Goal: Transaction & Acquisition: Purchase product/service

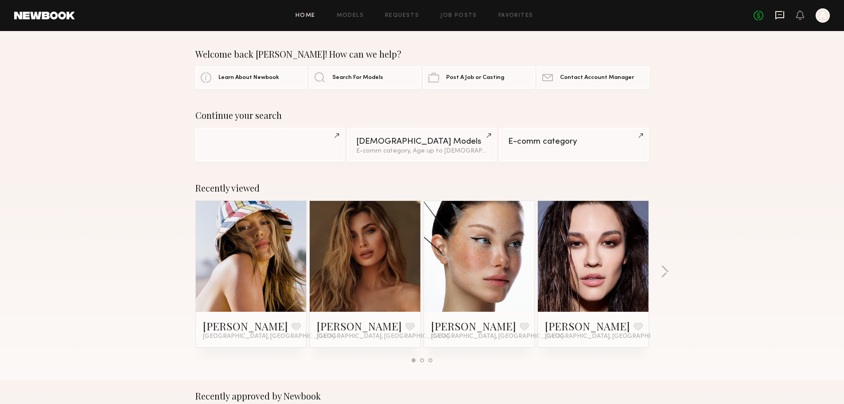
click at [778, 17] on icon at bounding box center [779, 15] width 9 height 8
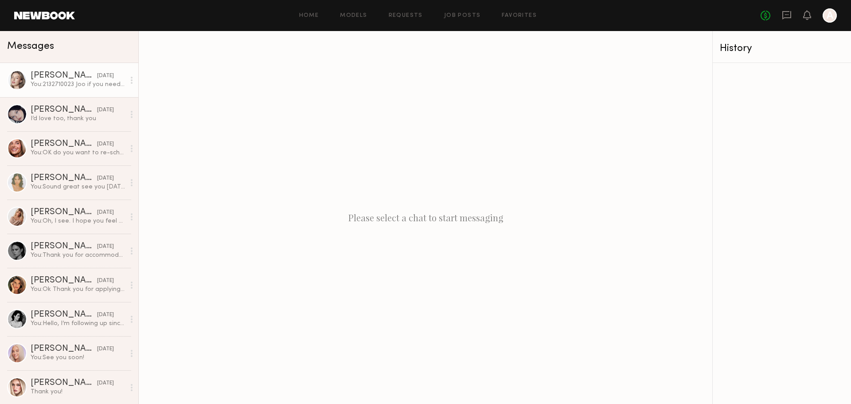
click at [68, 86] on div "You: 2132710023 Joo if you need something please contact me Thank you" at bounding box center [78, 84] width 94 height 8
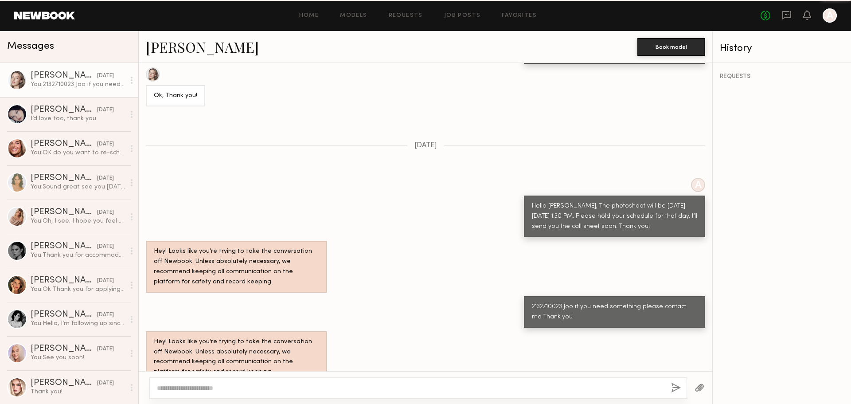
scroll to position [479, 0]
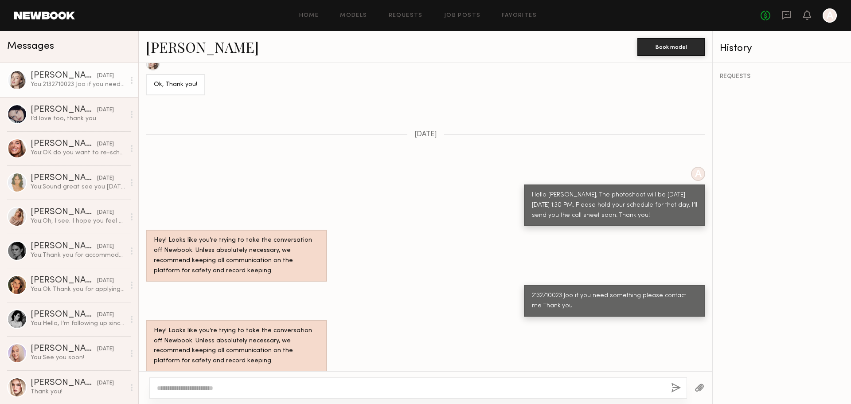
click at [497, 134] on div "Loading Hello. Where should I park? A We have parking lot you can double parkin…" at bounding box center [425, 217] width 573 height 308
click at [19, 78] on div at bounding box center [17, 80] width 20 height 20
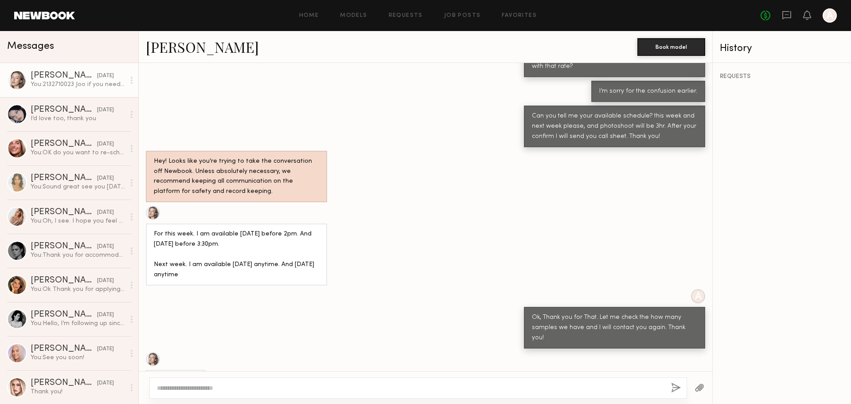
click at [150, 217] on div at bounding box center [153, 213] width 14 height 14
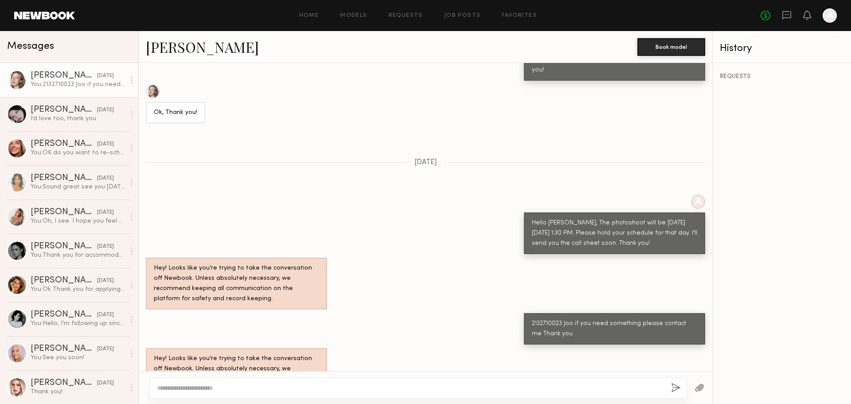
scroll to position [479, 0]
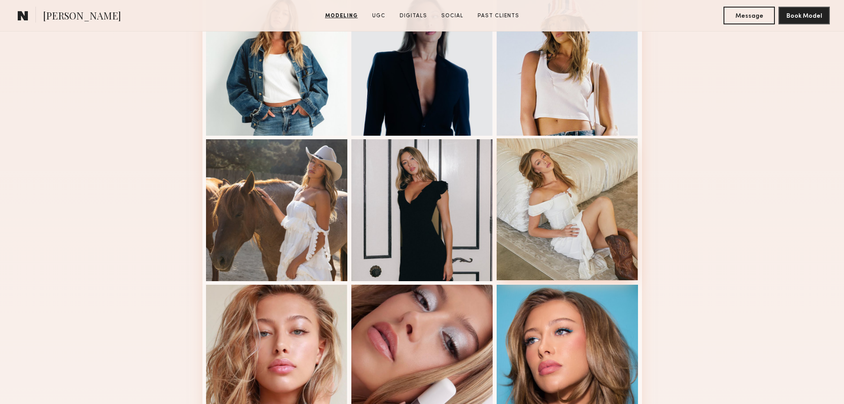
scroll to position [473, 0]
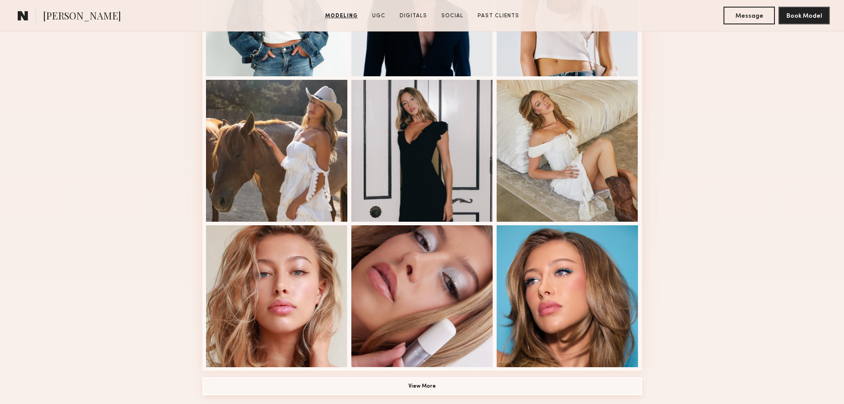
click at [433, 389] on button "View More" at bounding box center [421, 386] width 439 height 18
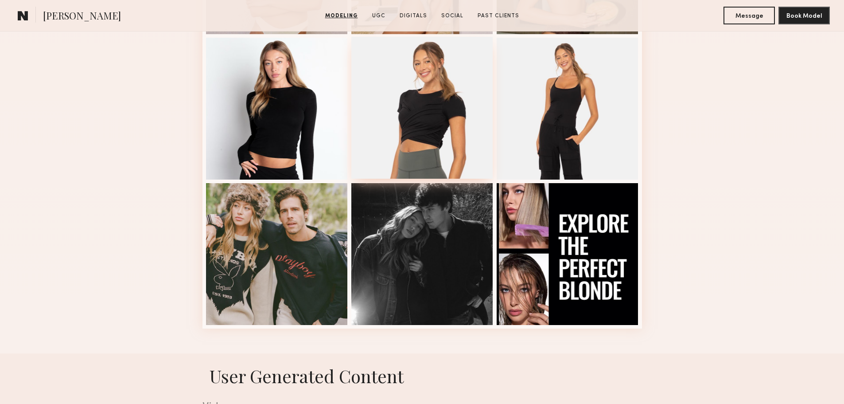
scroll to position [1122, 0]
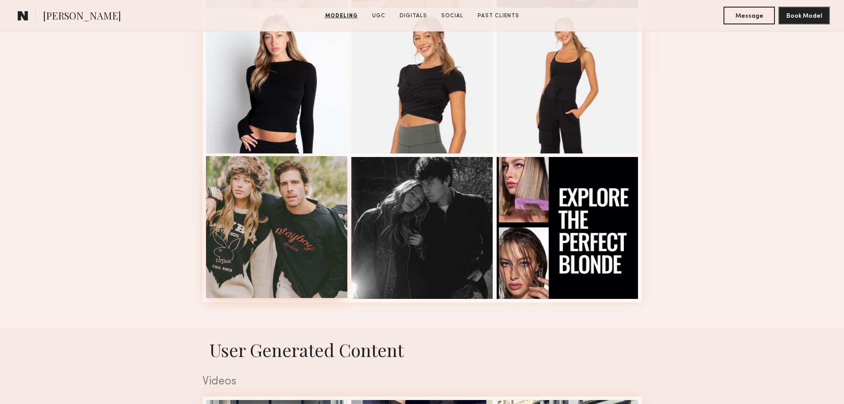
click at [284, 248] on div at bounding box center [277, 227] width 142 height 142
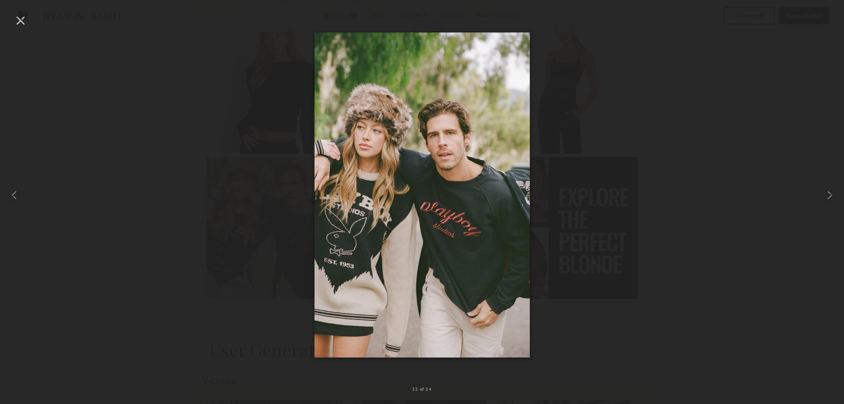
click at [616, 263] on div at bounding box center [422, 194] width 844 height 361
click at [22, 22] on div at bounding box center [20, 20] width 14 height 14
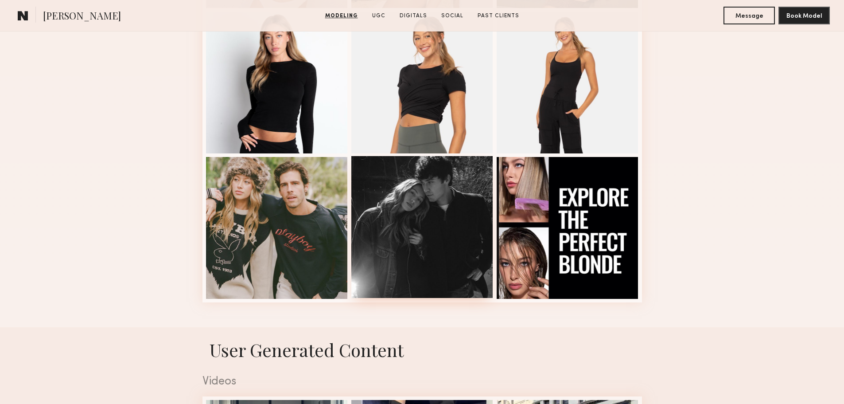
click at [441, 240] on div at bounding box center [422, 227] width 142 height 142
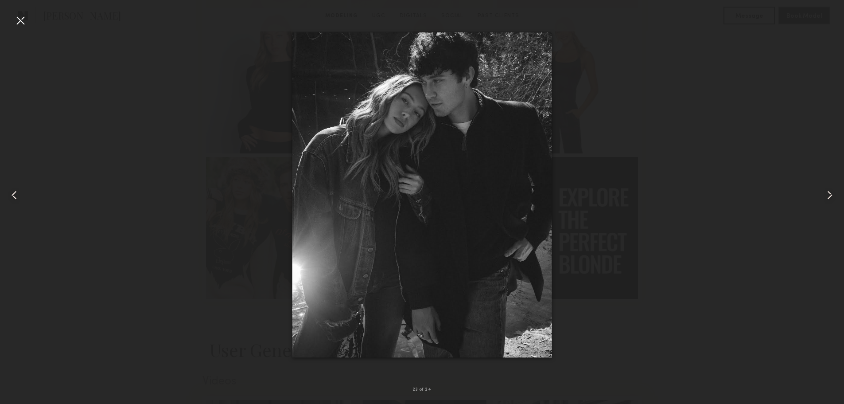
click at [23, 18] on div at bounding box center [20, 20] width 14 height 14
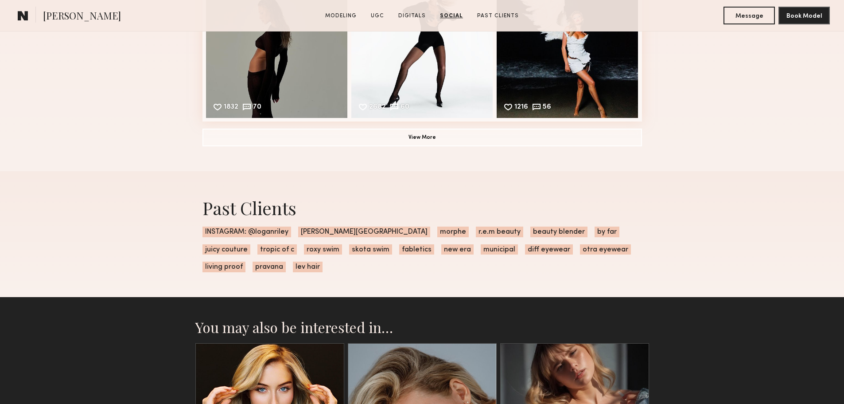
scroll to position [3249, 0]
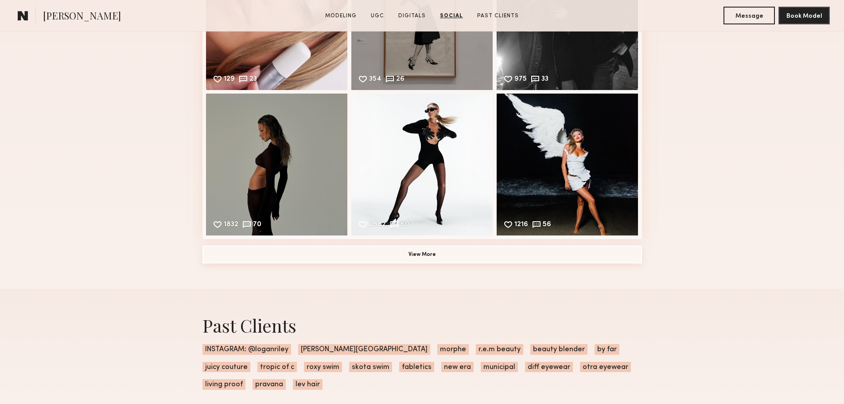
click at [443, 262] on button "View More" at bounding box center [421, 254] width 439 height 18
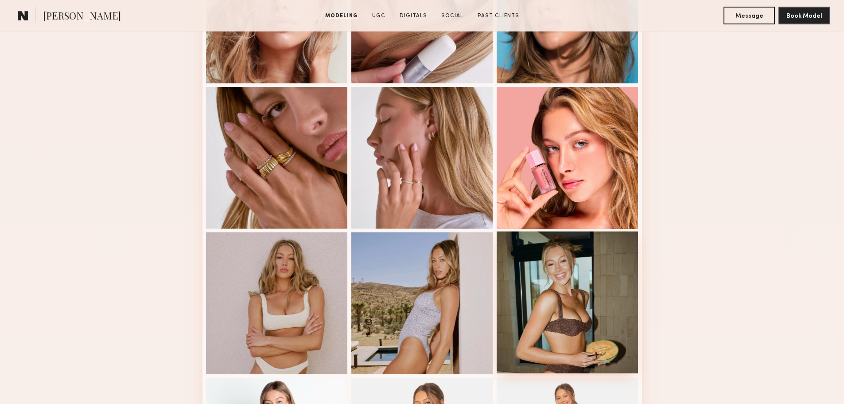
scroll to position [827, 0]
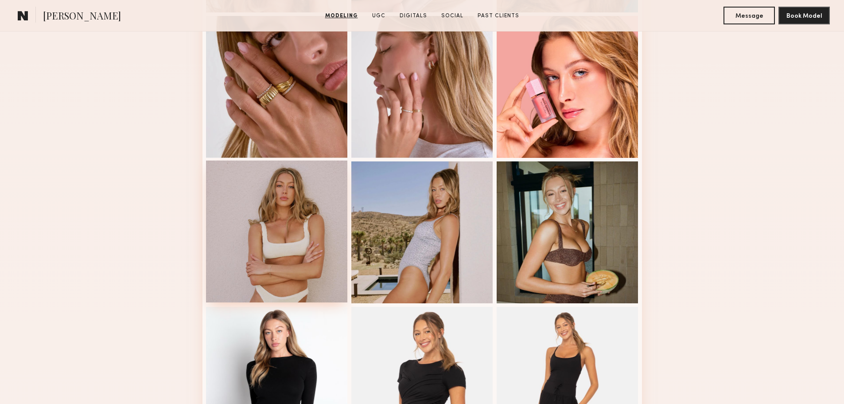
click at [327, 236] on div at bounding box center [277, 231] width 142 height 142
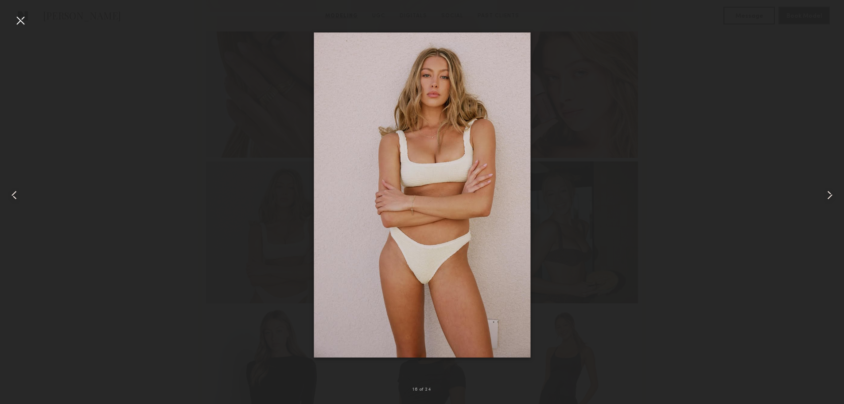
click at [642, 161] on div at bounding box center [422, 194] width 844 height 361
click at [20, 22] on div at bounding box center [20, 20] width 14 height 14
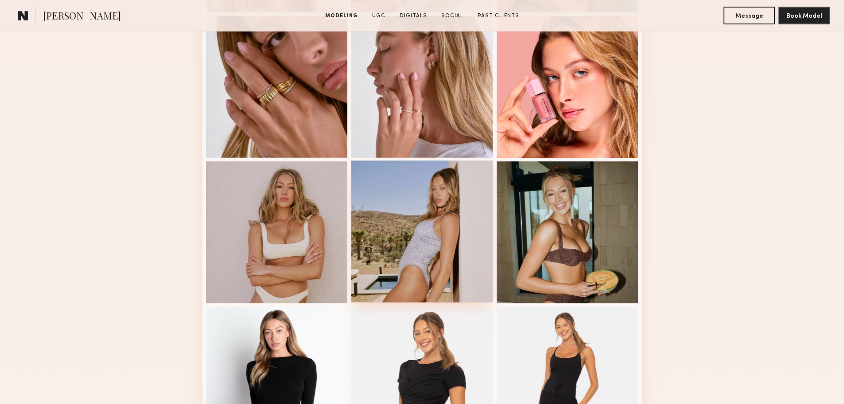
click at [465, 221] on div at bounding box center [422, 231] width 142 height 142
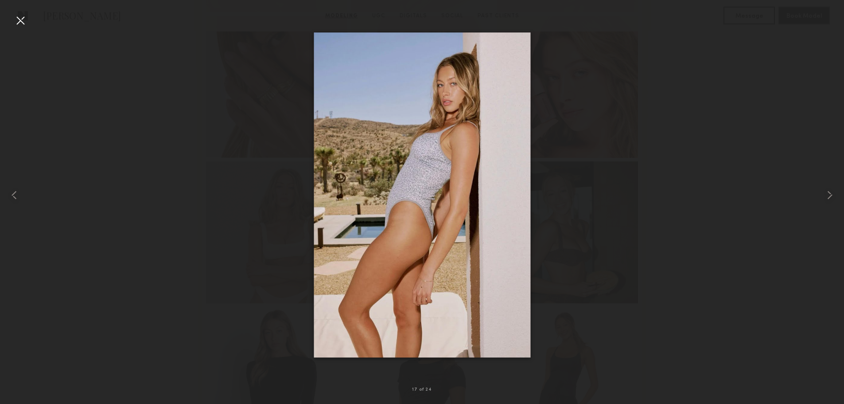
click at [24, 18] on div at bounding box center [20, 20] width 14 height 14
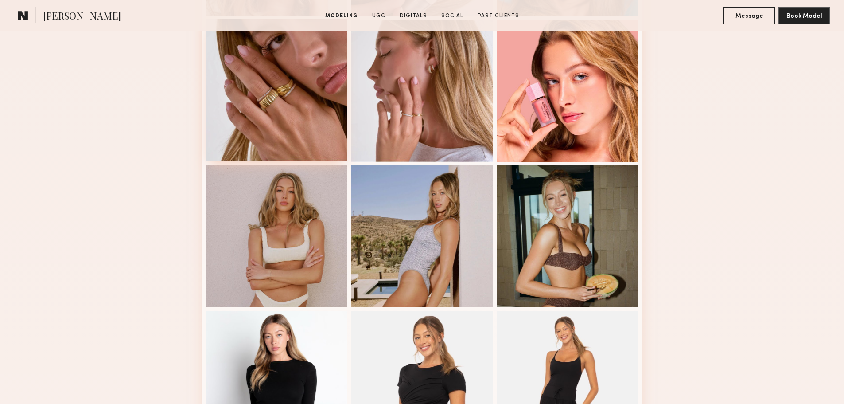
scroll to position [591, 0]
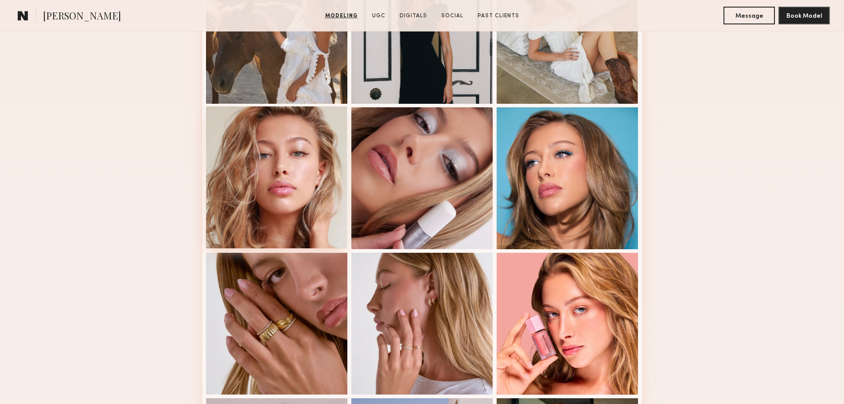
click at [316, 172] on div at bounding box center [277, 177] width 142 height 142
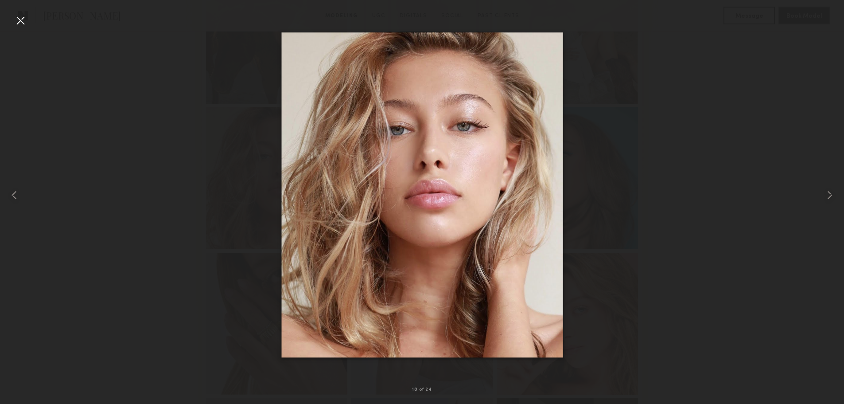
click at [625, 116] on div at bounding box center [422, 194] width 844 height 361
click at [22, 22] on div at bounding box center [20, 20] width 14 height 14
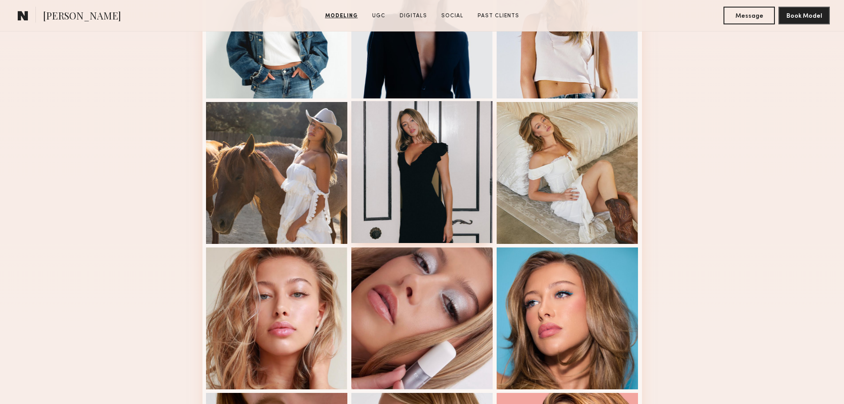
scroll to position [413, 0]
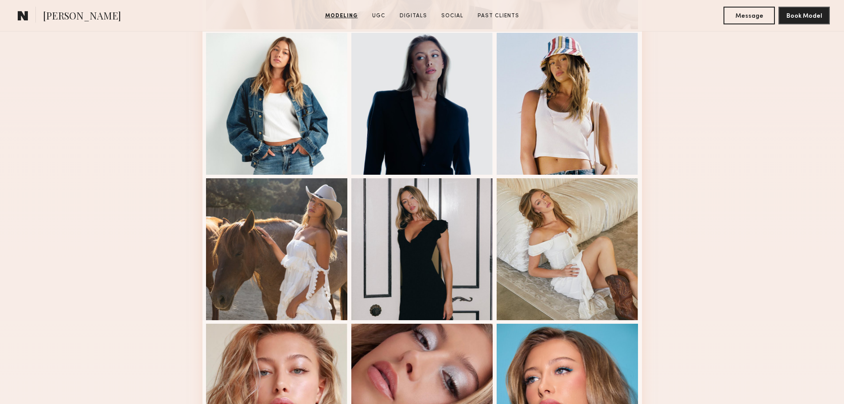
scroll to position [354, 0]
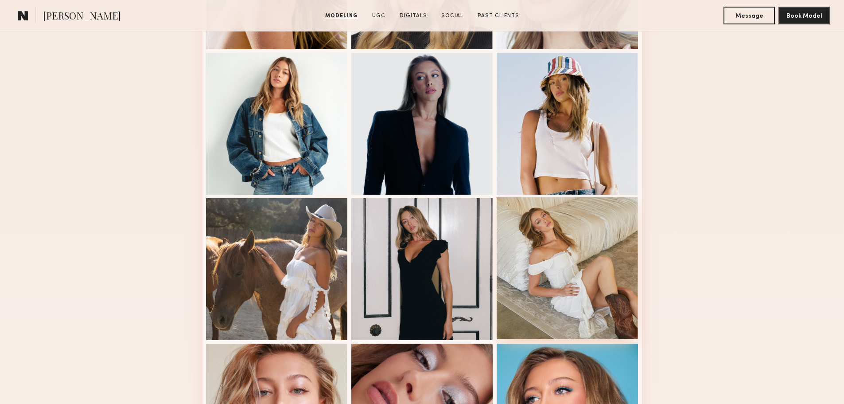
click at [558, 281] on div at bounding box center [568, 268] width 142 height 142
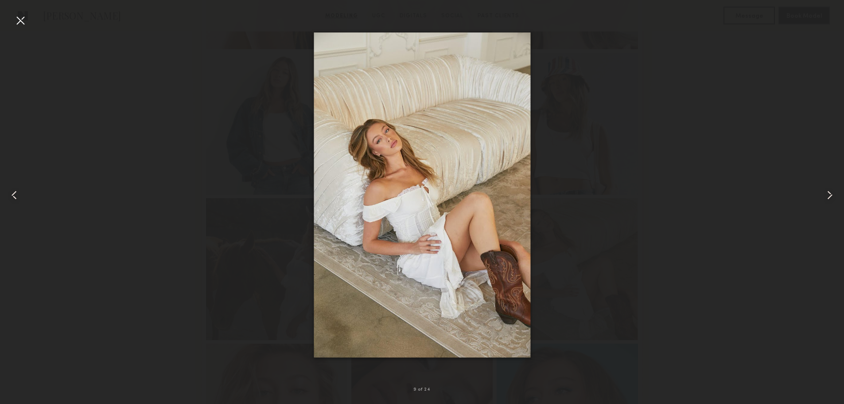
click at [19, 18] on div at bounding box center [20, 20] width 14 height 14
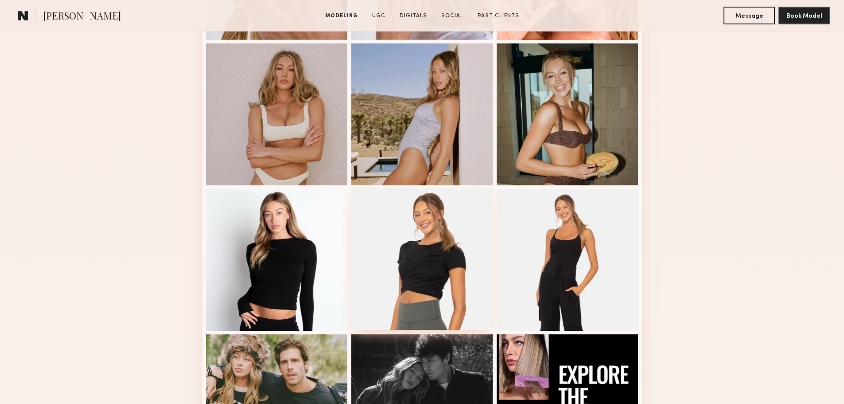
scroll to position [1004, 0]
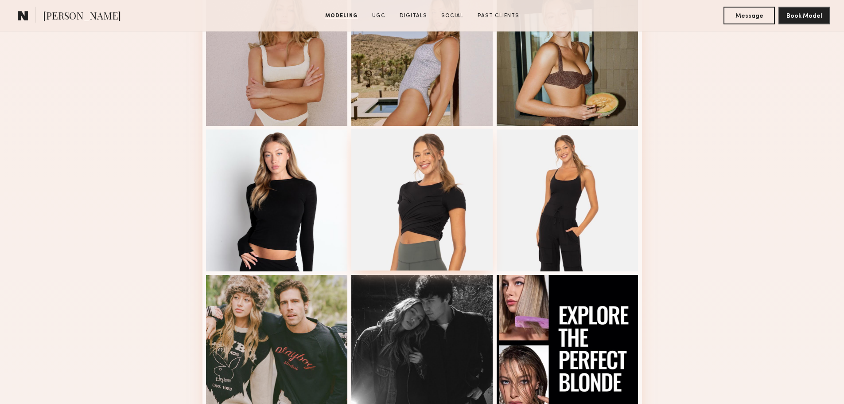
click at [433, 182] on div at bounding box center [422, 199] width 142 height 142
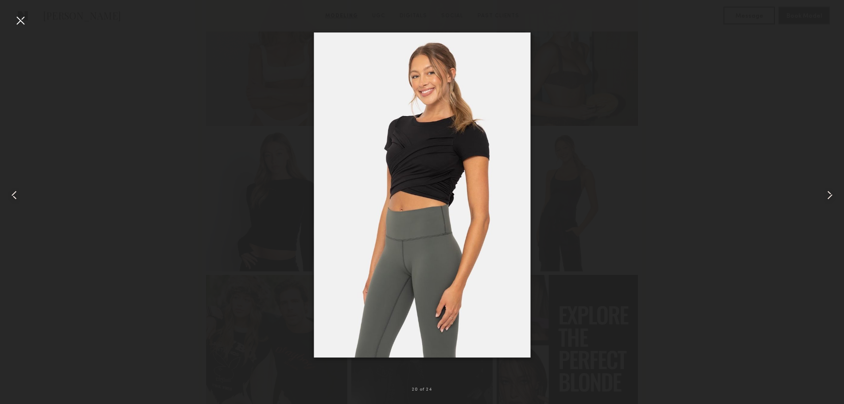
click at [16, 17] on div at bounding box center [20, 20] width 14 height 14
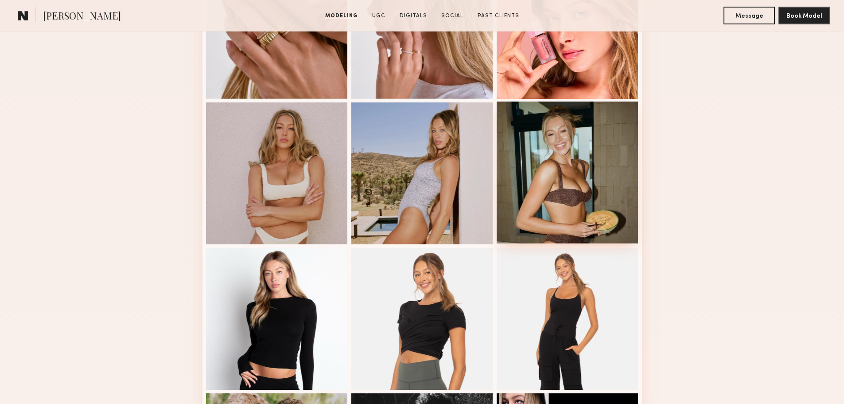
scroll to position [945, 0]
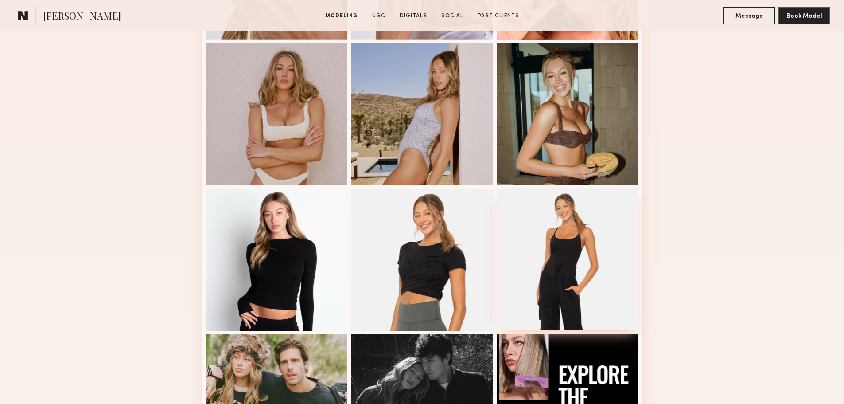
click at [565, 272] on div at bounding box center [568, 259] width 142 height 142
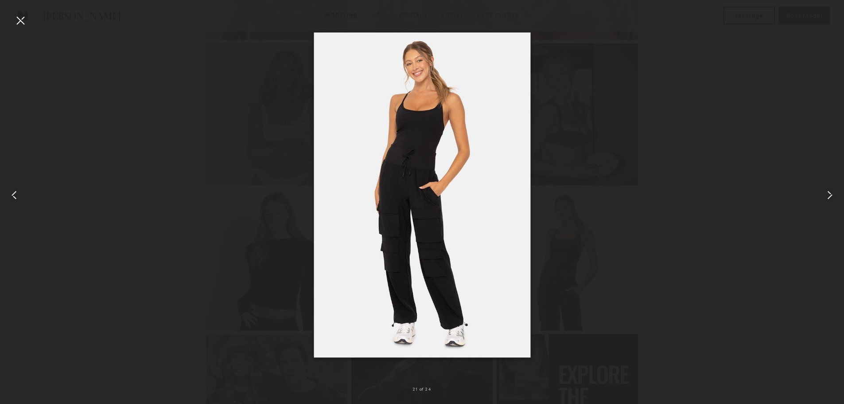
click at [603, 215] on div at bounding box center [422, 194] width 844 height 361
click at [23, 18] on div at bounding box center [20, 20] width 14 height 14
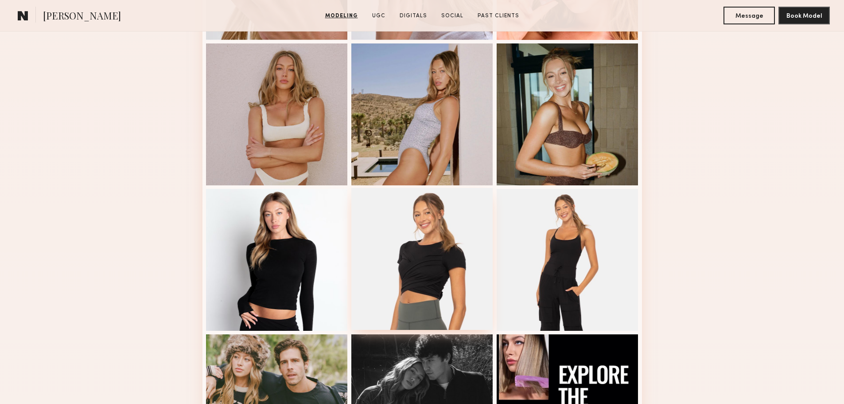
click at [418, 239] on div at bounding box center [422, 259] width 142 height 142
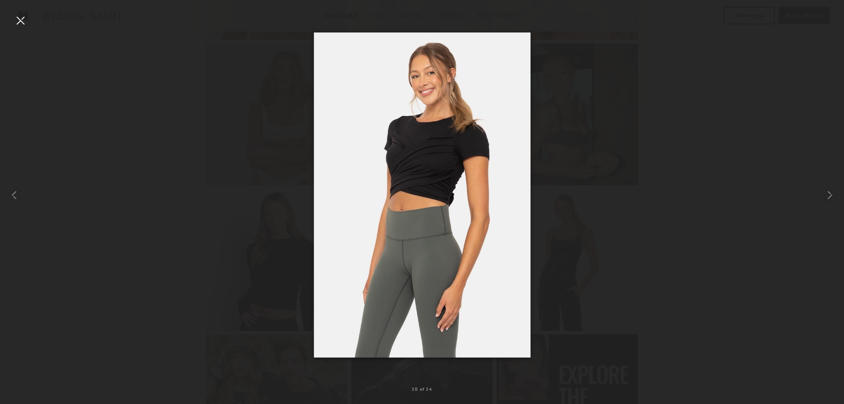
click at [26, 21] on div at bounding box center [20, 20] width 14 height 14
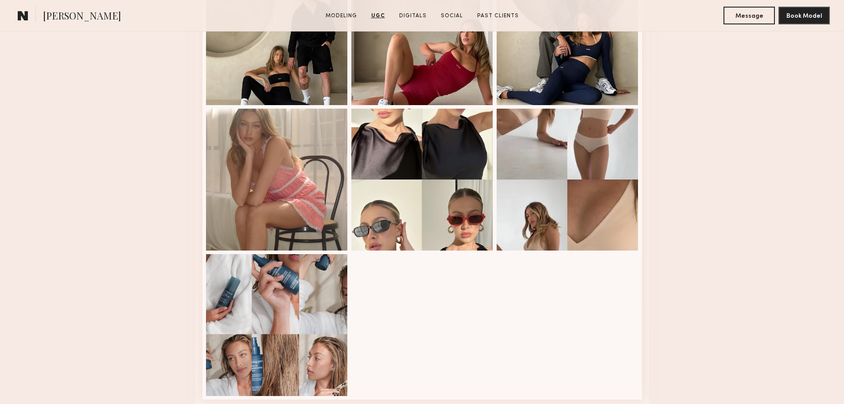
scroll to position [2363, 0]
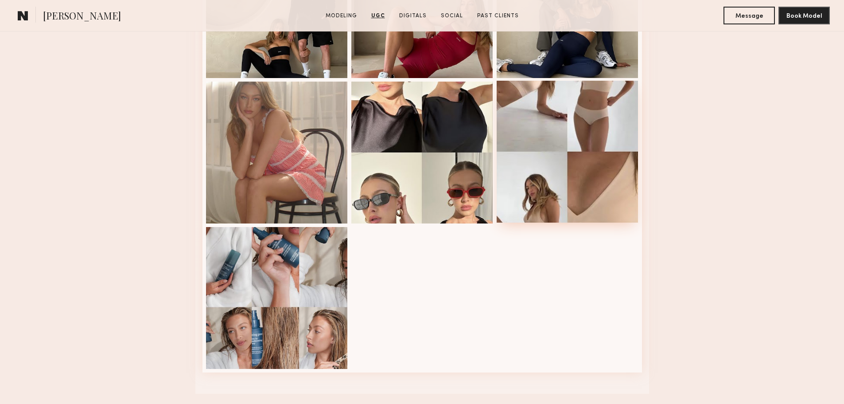
click at [544, 204] on div at bounding box center [568, 152] width 142 height 142
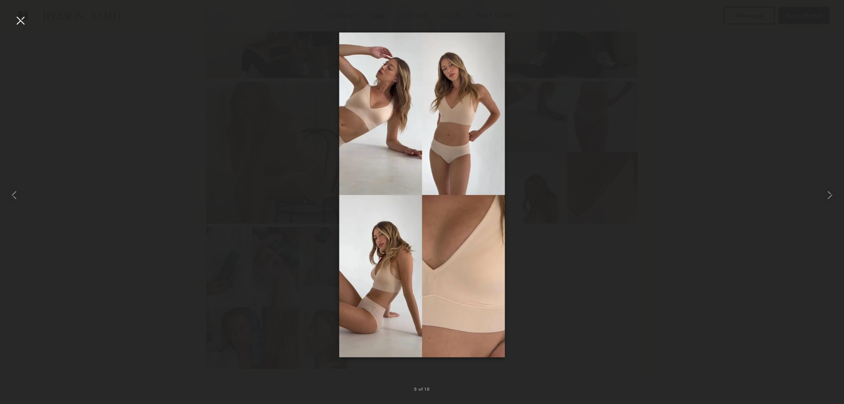
click at [19, 18] on div at bounding box center [20, 20] width 14 height 14
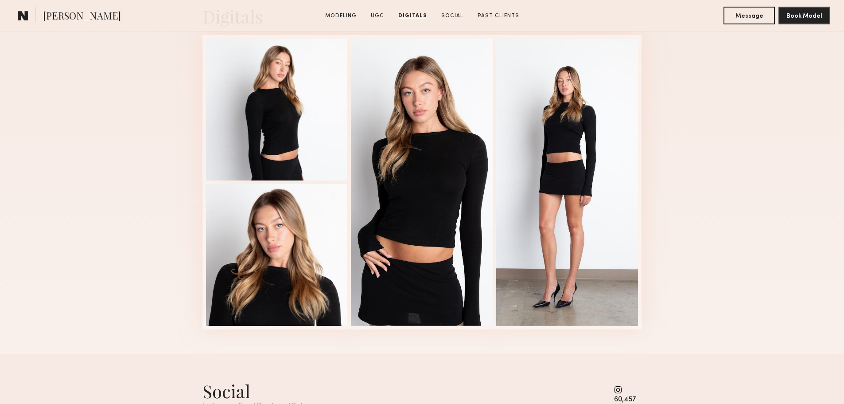
scroll to position [2717, 0]
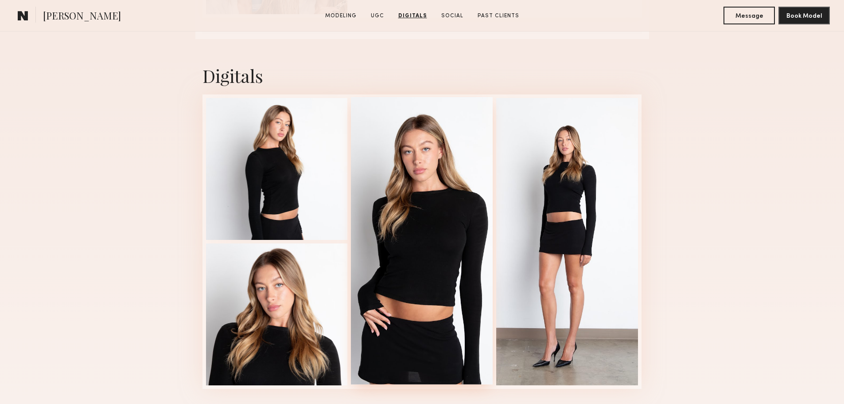
click at [435, 242] on div at bounding box center [422, 240] width 142 height 287
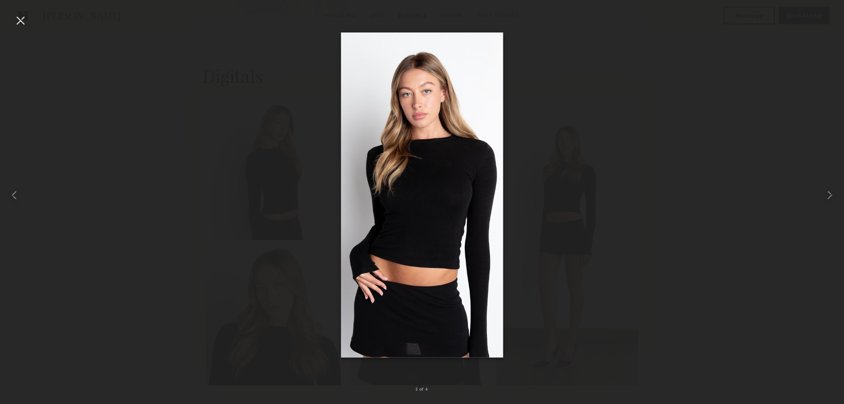
click at [693, 93] on div at bounding box center [422, 194] width 844 height 361
click at [22, 16] on div at bounding box center [20, 20] width 14 height 14
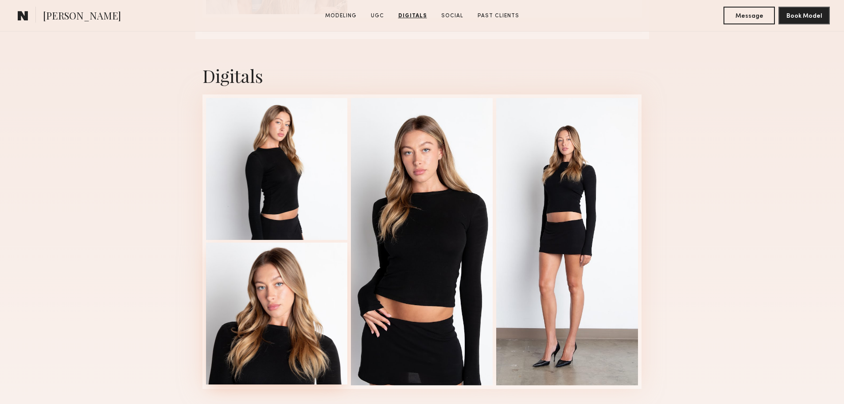
click at [291, 298] on div at bounding box center [277, 313] width 142 height 142
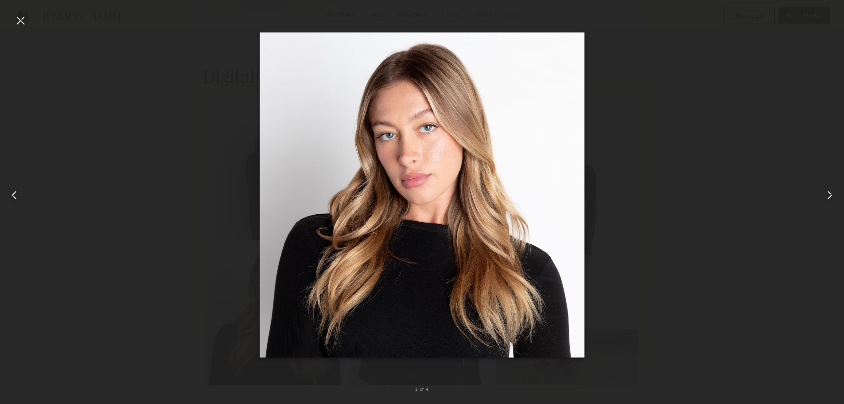
drag, startPoint x: 20, startPoint y: 18, endPoint x: 134, endPoint y: 105, distance: 142.8
click at [20, 19] on div at bounding box center [20, 20] width 14 height 14
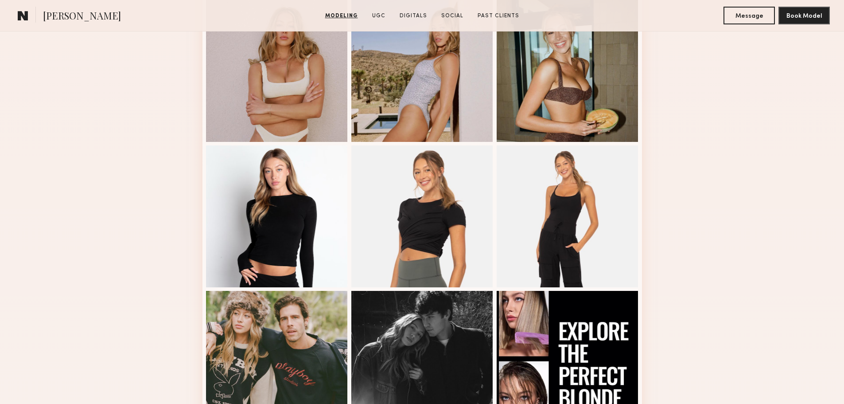
scroll to position [1063, 0]
